Goal: Task Accomplishment & Management: Complete application form

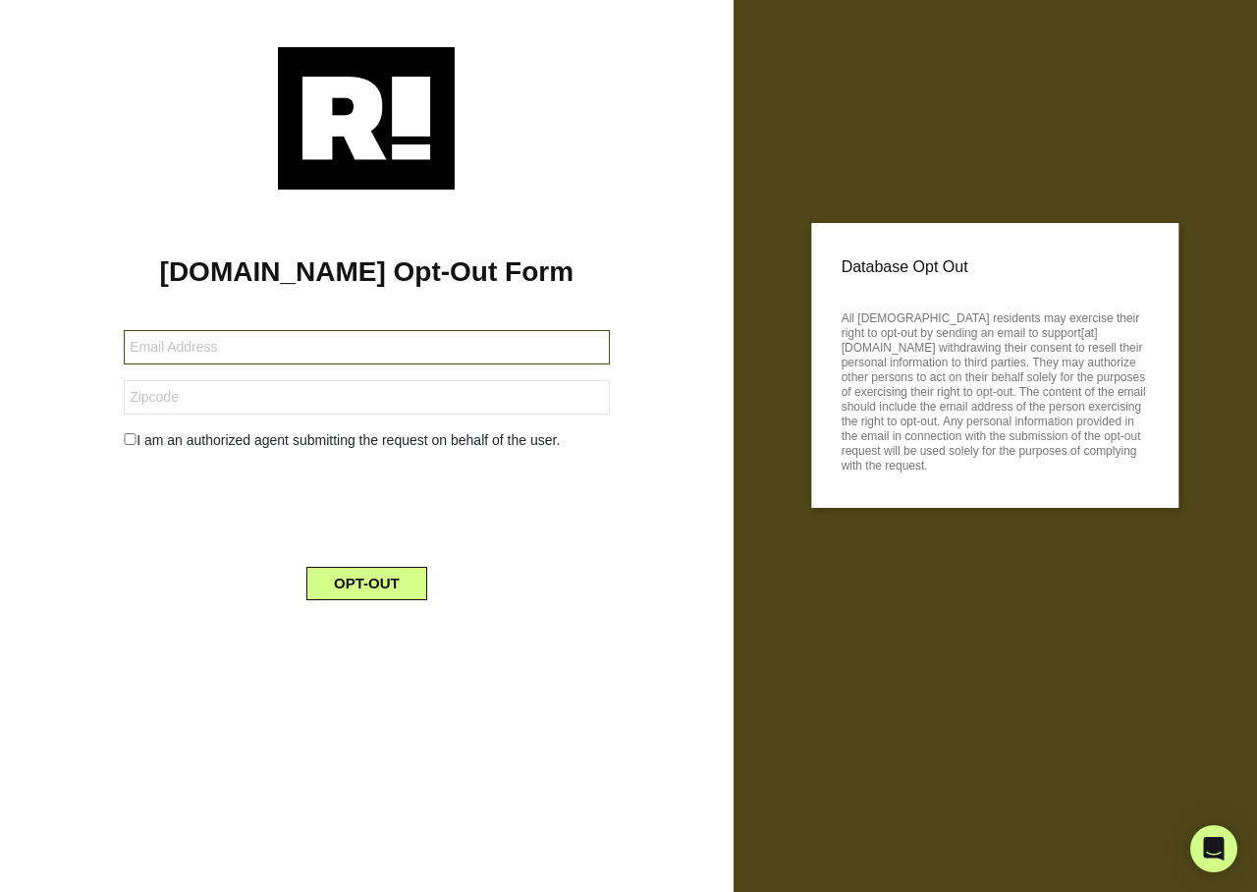
type input "[EMAIL_ADDRESS][DOMAIN_NAME]"
type input "97230"
type input "jlfinchjr1962@gmail.com"
type input "97230"
type input "jlfinchjr1962@gmail.com"
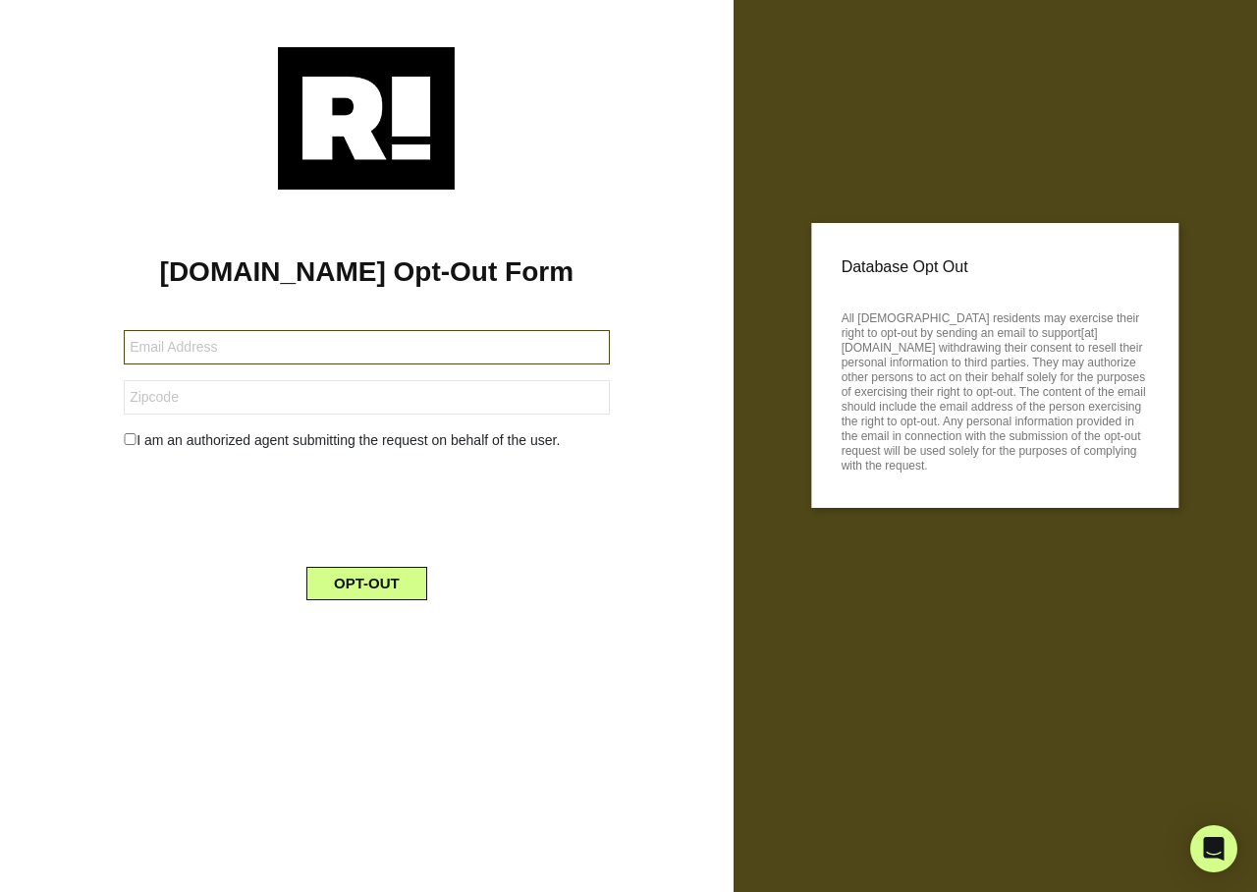
type input "97230"
type input "terrencecook318@gmail.com"
type input "30288"
type input "[EMAIL_ADDRESS][DOMAIN_NAME]"
type input "30288"
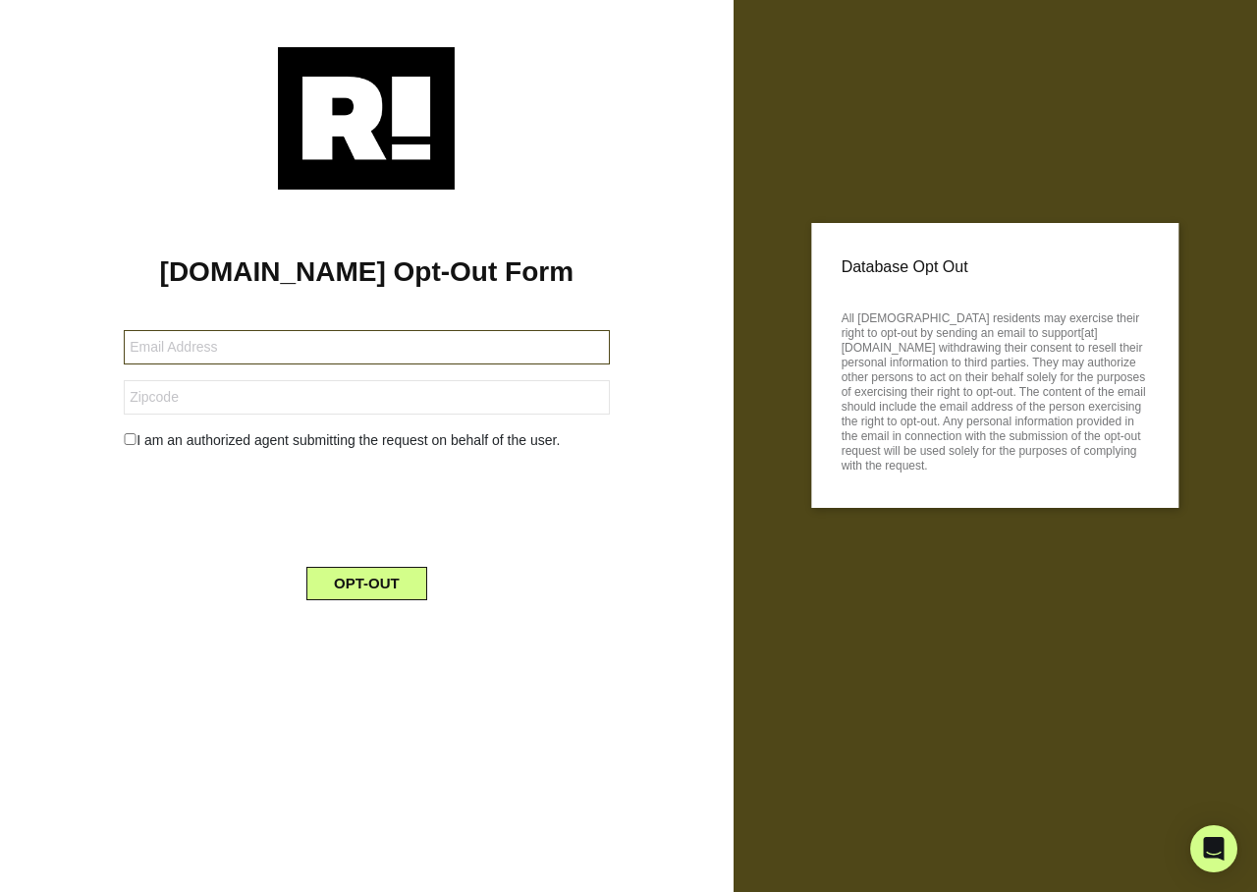
type input "[EMAIL_ADDRESS][DOMAIN_NAME]"
type input "30288"
